Goal: Task Accomplishment & Management: Use online tool/utility

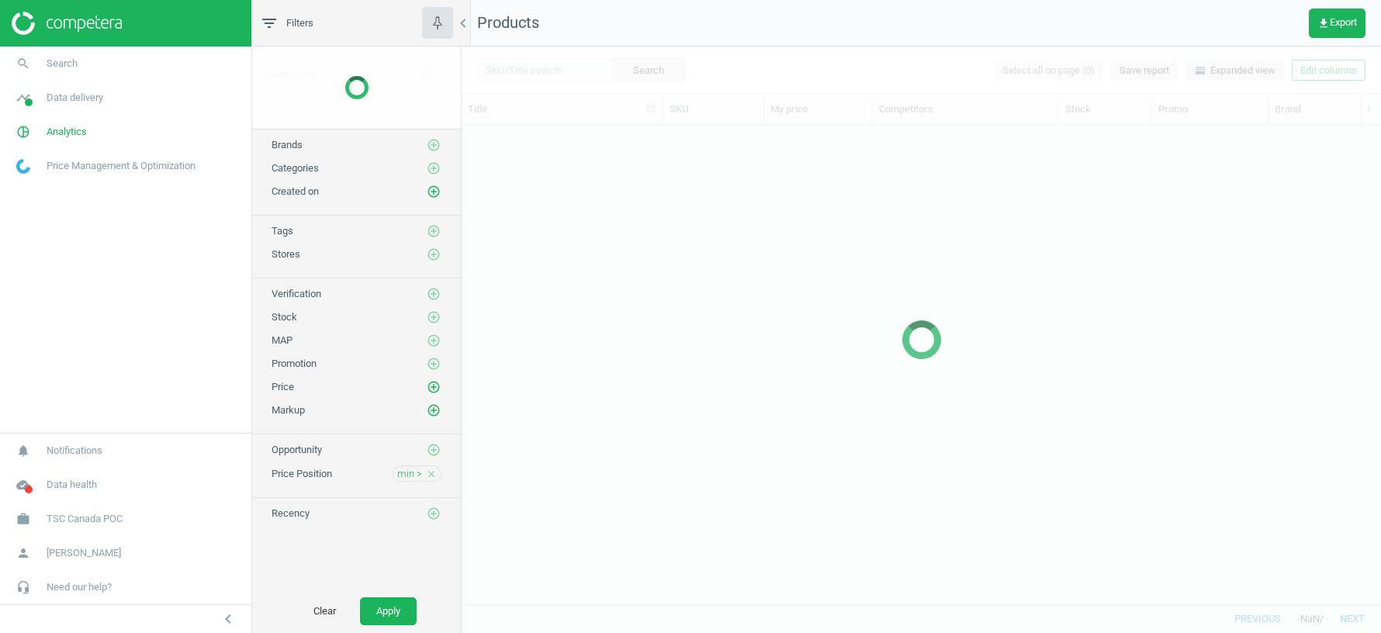
scroll to position [479, 919]
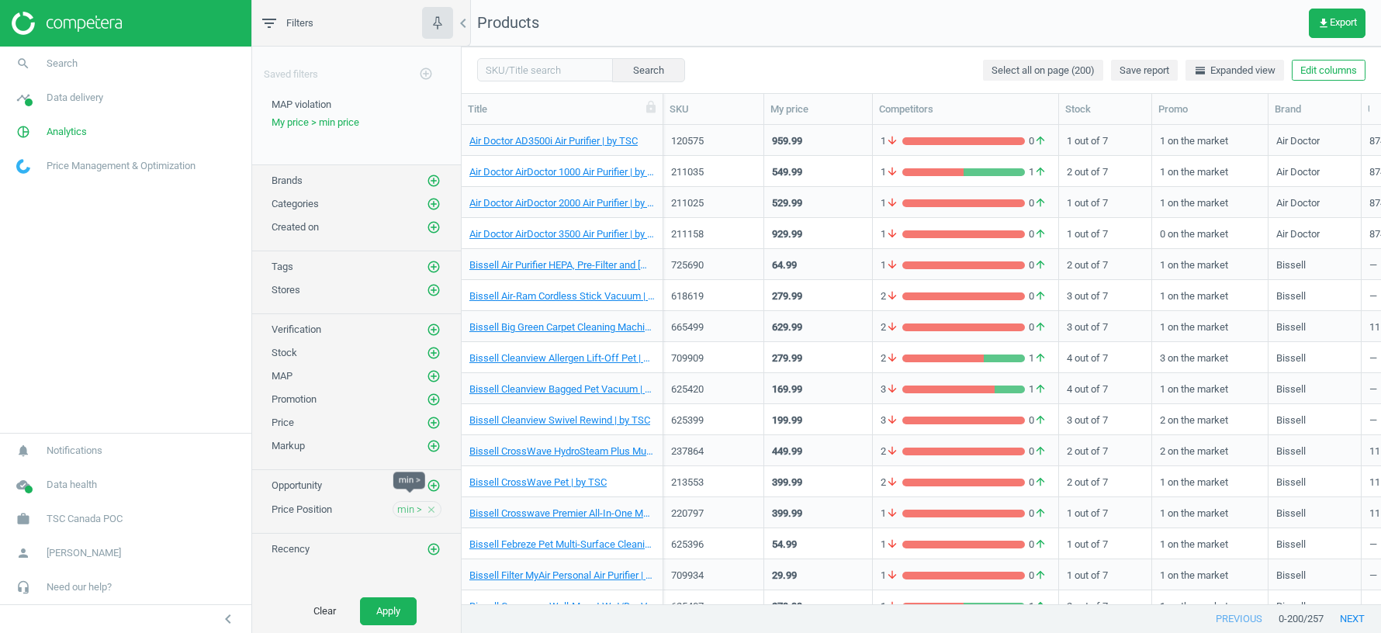
click at [406, 503] on span "min >" at bounding box center [409, 510] width 25 height 14
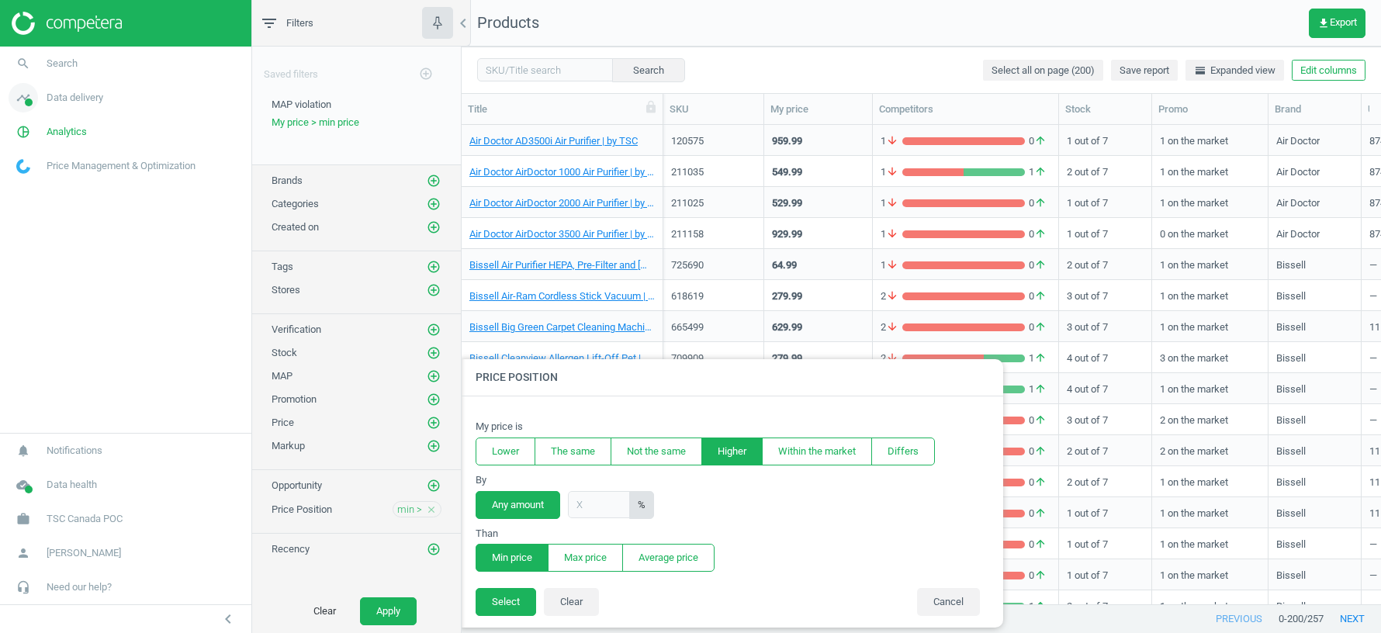
click at [103, 95] on span "Data delivery" at bounding box center [75, 98] width 57 height 14
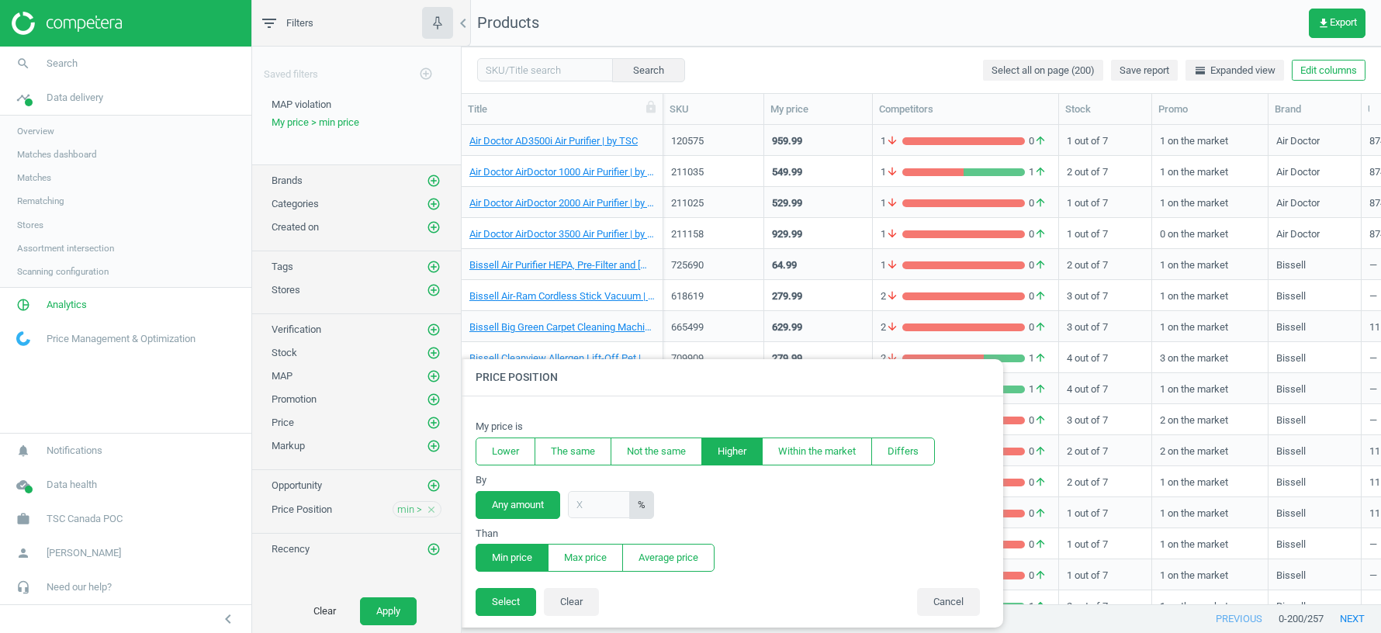
click at [67, 275] on span "Scanning configuration" at bounding box center [63, 271] width 92 height 12
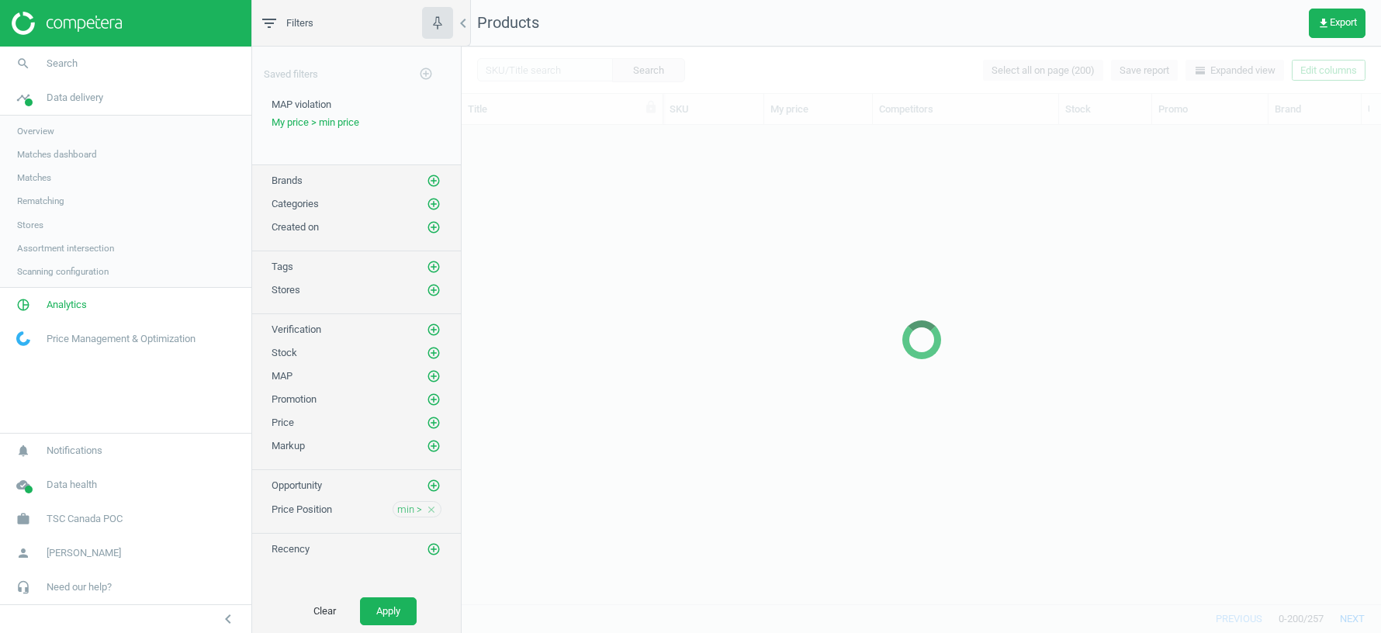
scroll to position [479, 919]
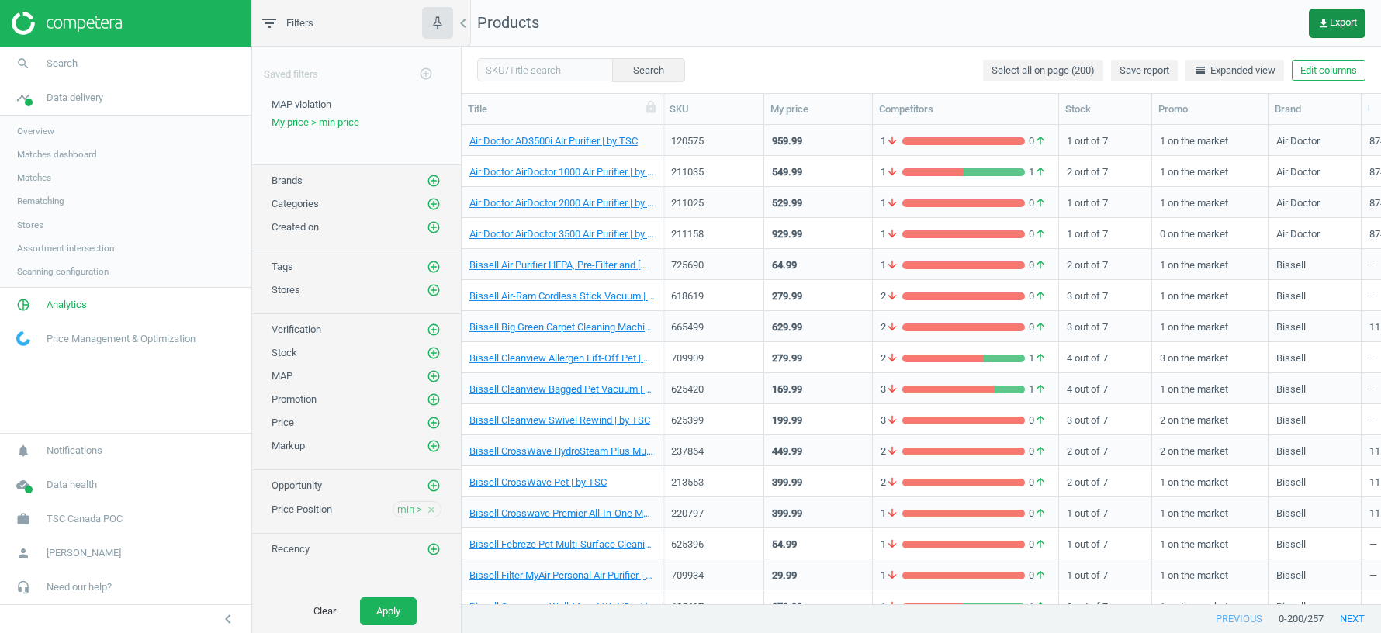
click at [1343, 18] on span "get_app Export" at bounding box center [1337, 23] width 40 height 12
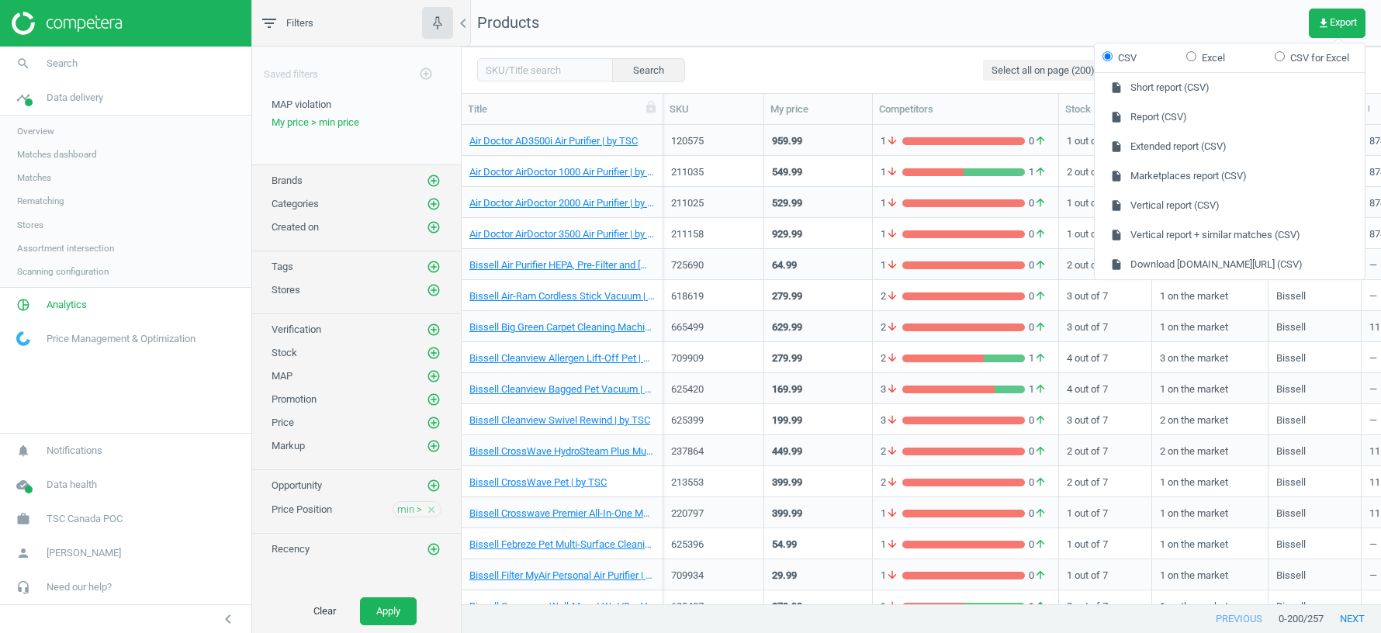
click at [1227, 11] on nav "Products get_app Export" at bounding box center [920, 23] width 919 height 47
